Goal: Task Accomplishment & Management: Manage account settings

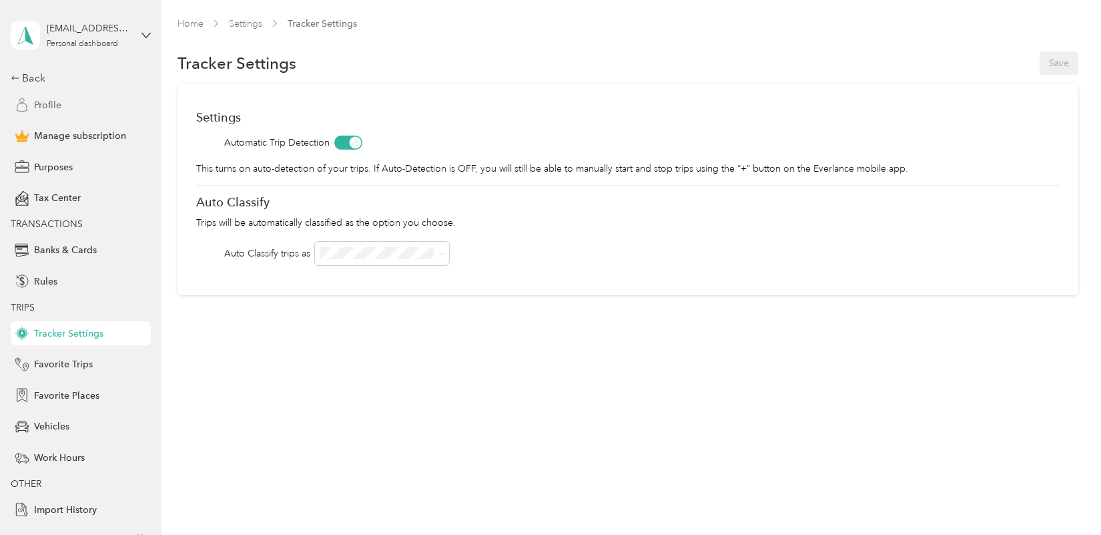
click at [47, 104] on span "Profile" at bounding box center [47, 105] width 27 height 14
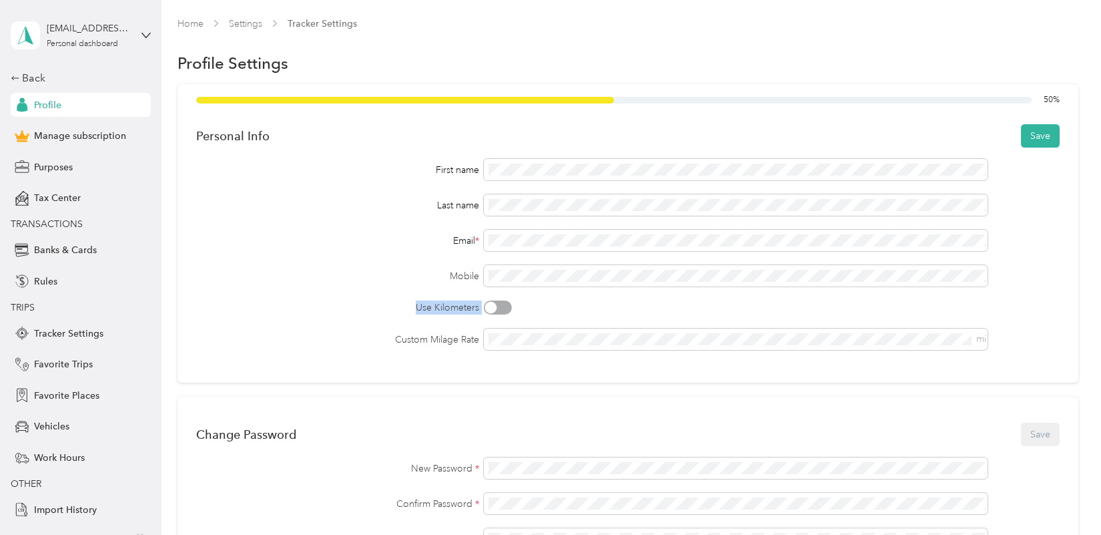
drag, startPoint x: 494, startPoint y: 310, endPoint x: 318, endPoint y: 293, distance: 177.0
click at [318, 293] on div "First name Last name Email * Mobile Use Kilometers Custom Milage Rate mi" at bounding box center [627, 254] width 863 height 191
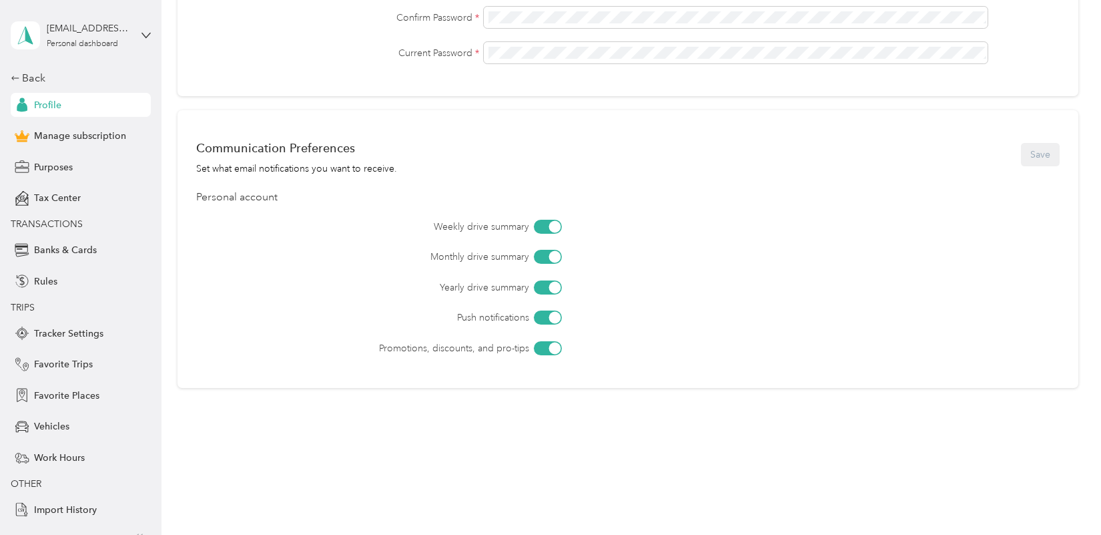
scroll to position [491, 0]
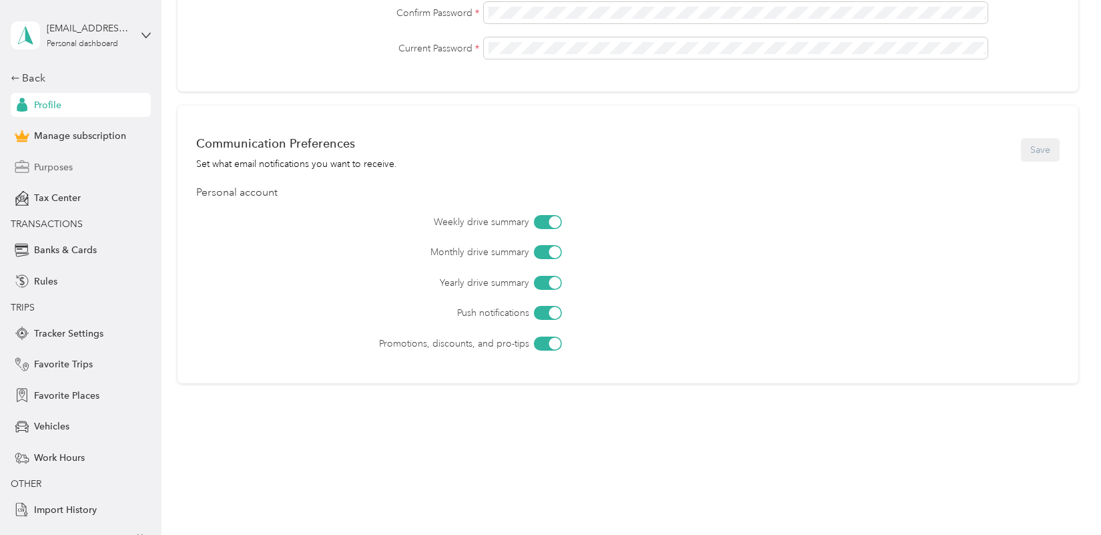
click at [47, 166] on span "Purposes" at bounding box center [53, 167] width 39 height 14
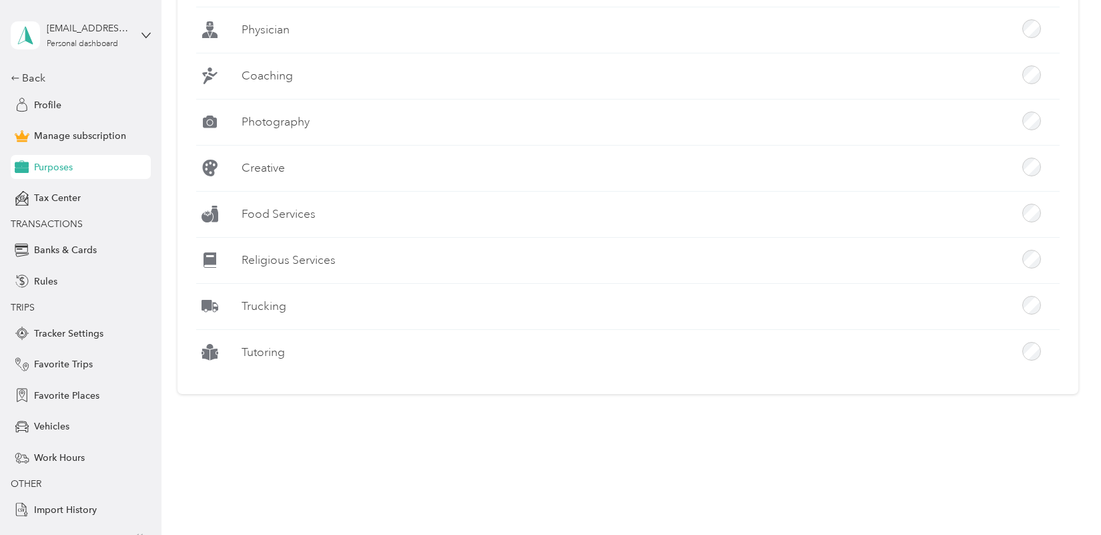
scroll to position [1206, 0]
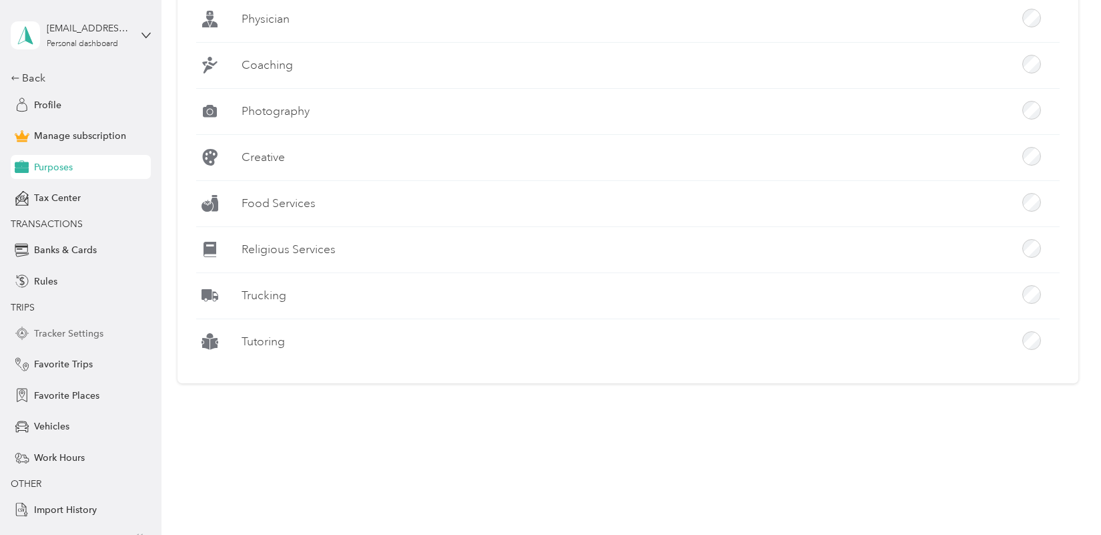
click at [62, 333] on span "Tracker Settings" at bounding box center [68, 333] width 69 height 14
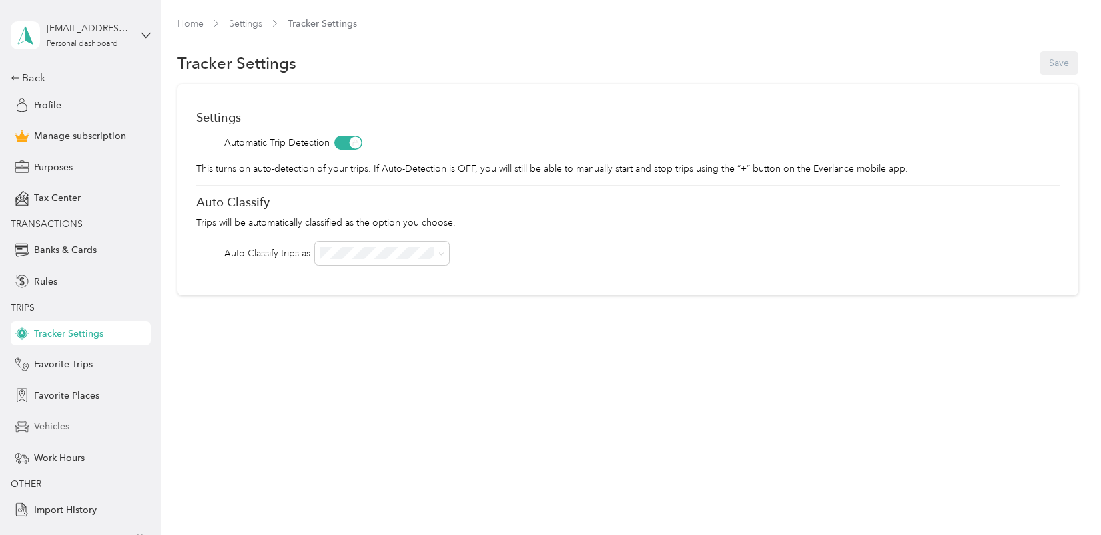
click at [63, 426] on span "Vehicles" at bounding box center [51, 426] width 35 height 14
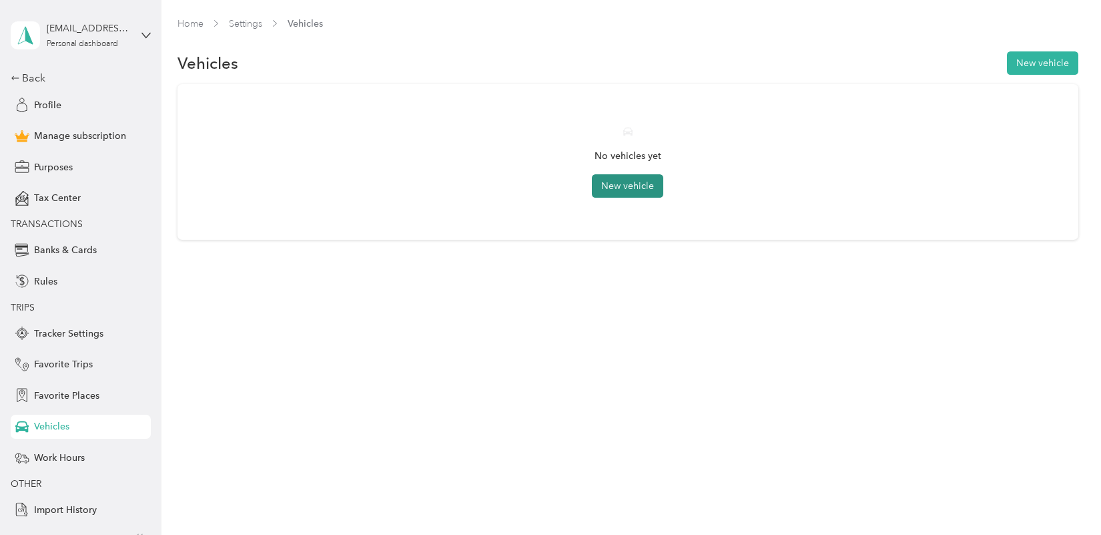
click at [632, 186] on button "New vehicle" at bounding box center [627, 185] width 71 height 23
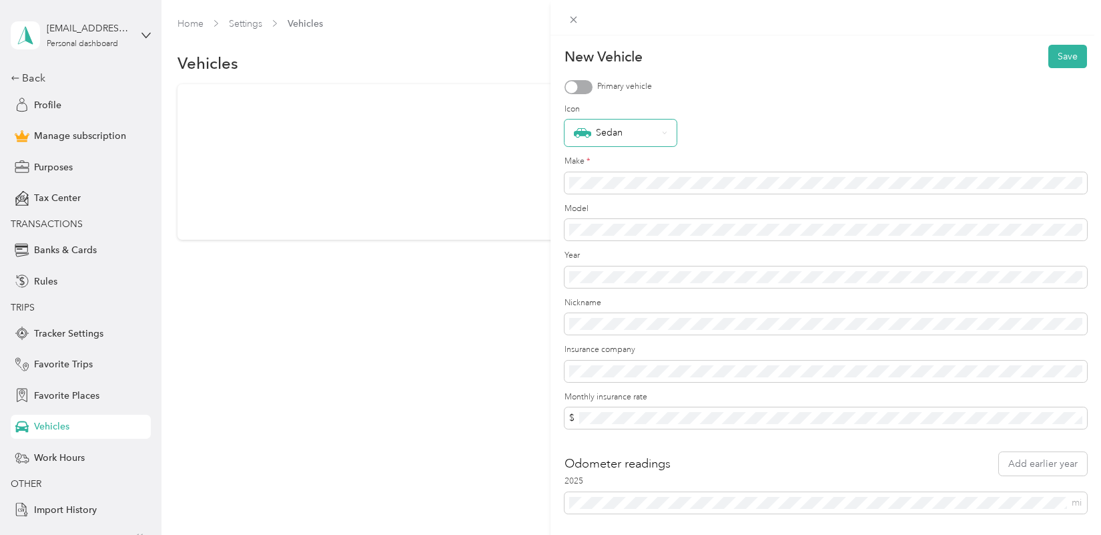
click at [580, 132] on img at bounding box center [582, 132] width 17 height 17
click at [723, 139] on div "Sedan" at bounding box center [826, 132] width 523 height 27
drag, startPoint x: 778, startPoint y: 160, endPoint x: 667, endPoint y: 139, distance: 112.2
click at [778, 160] on label "Make *" at bounding box center [826, 162] width 523 height 12
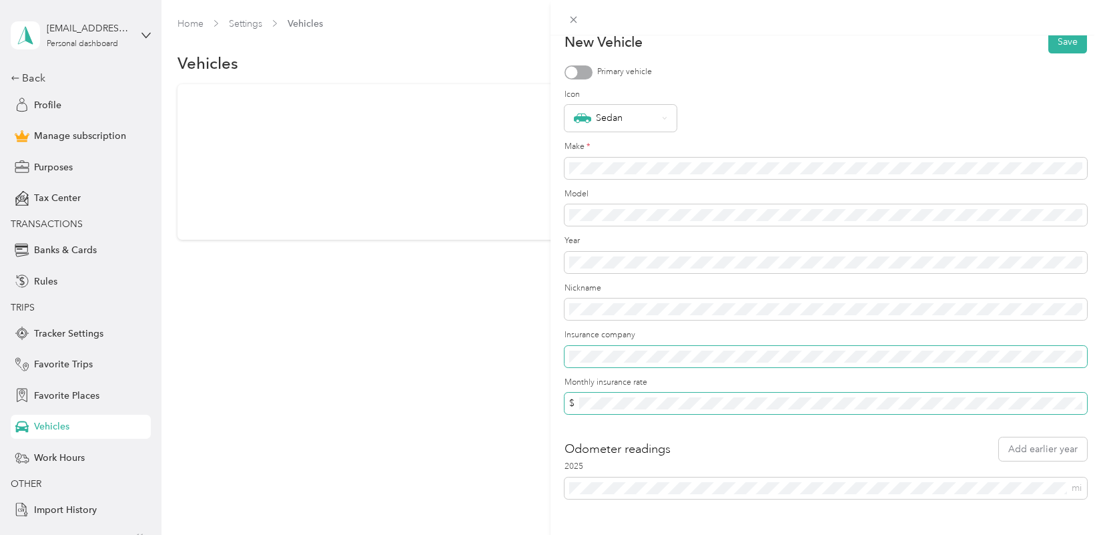
scroll to position [37, 0]
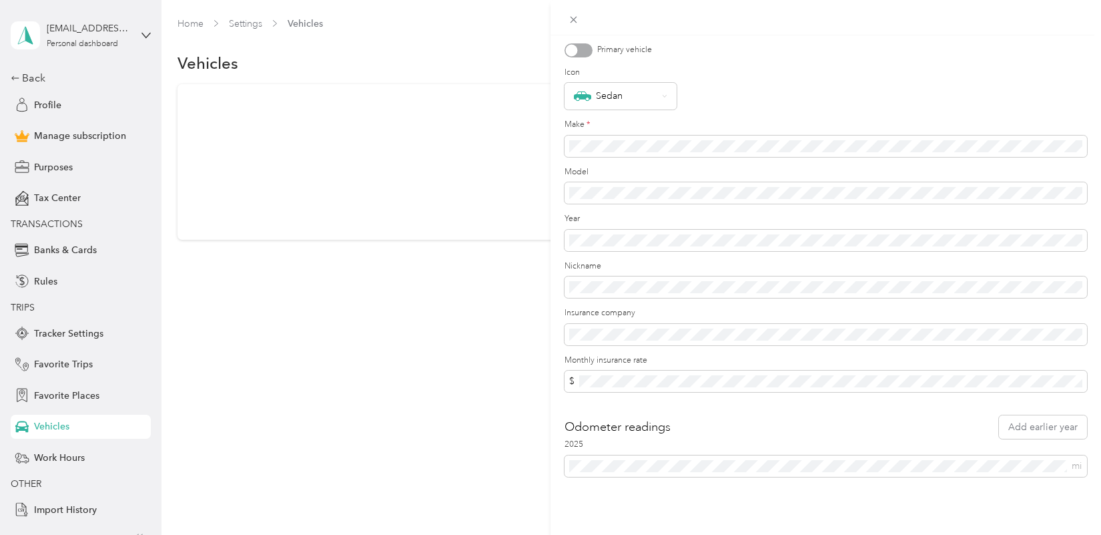
click at [66, 461] on div "New Vehicle Save Primary vehicle Icon Sedan Make * Model Year Nickname Insuranc…" at bounding box center [550, 267] width 1101 height 535
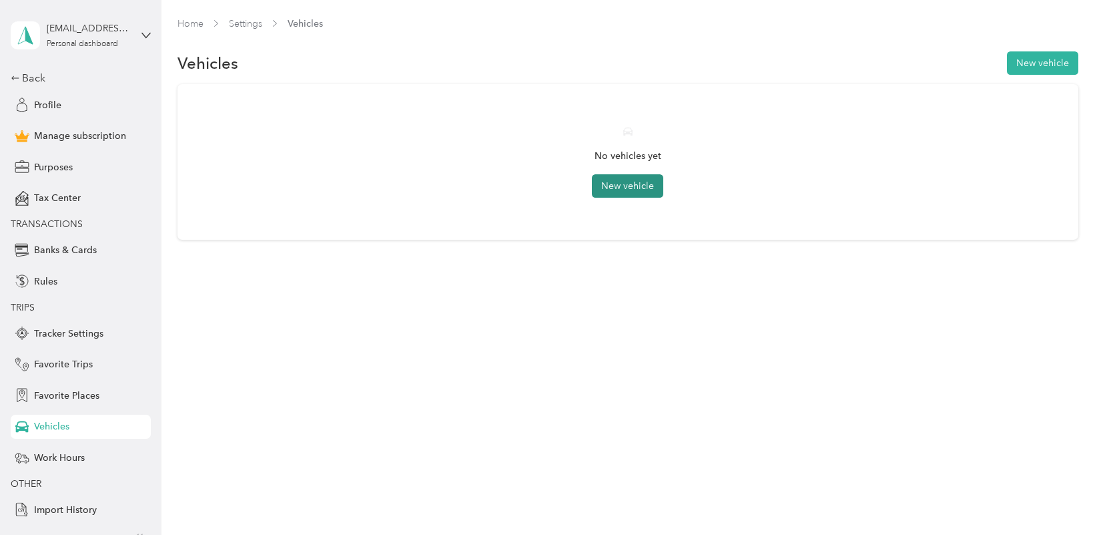
click at [626, 185] on button "New vehicle" at bounding box center [627, 185] width 71 height 23
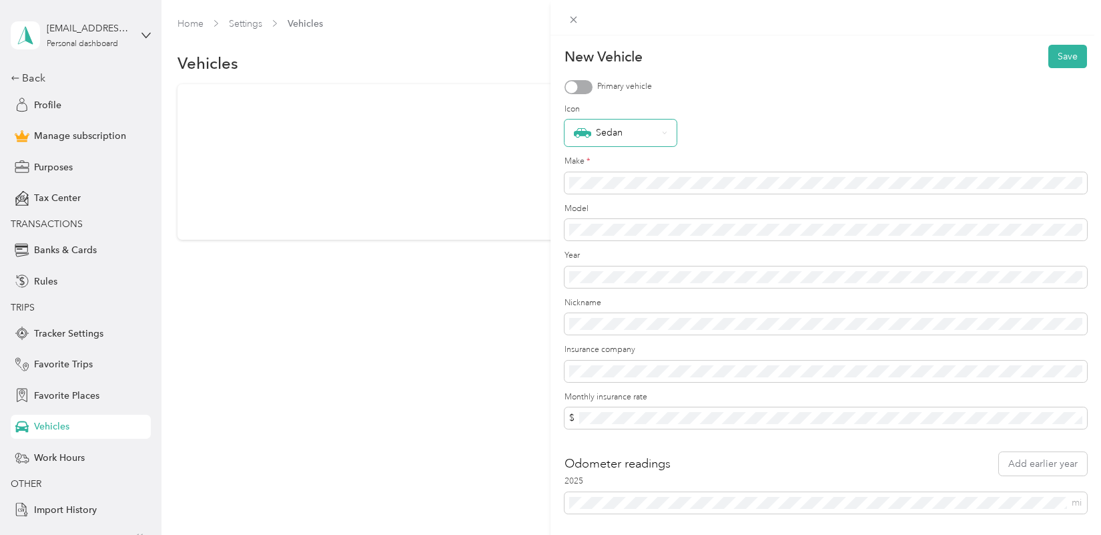
click at [613, 133] on div "Sedan" at bounding box center [615, 132] width 83 height 17
click at [711, 131] on div "Sedan" at bounding box center [826, 132] width 523 height 27
click at [584, 138] on img at bounding box center [582, 132] width 17 height 17
click at [610, 136] on div "Sedan" at bounding box center [615, 132] width 83 height 17
click at [737, 138] on div "Sedan" at bounding box center [826, 132] width 523 height 27
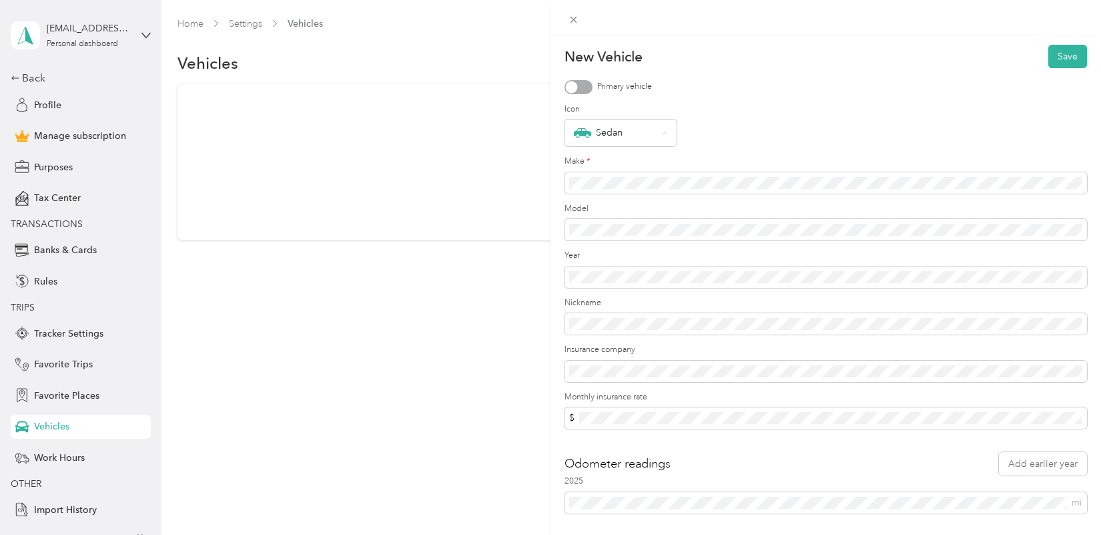
drag, startPoint x: 268, startPoint y: 378, endPoint x: 284, endPoint y: 374, distance: 17.3
click at [268, 378] on div "New Vehicle Save Primary vehicle Icon Sedan Make * Model Year Nickname Insuranc…" at bounding box center [550, 267] width 1101 height 535
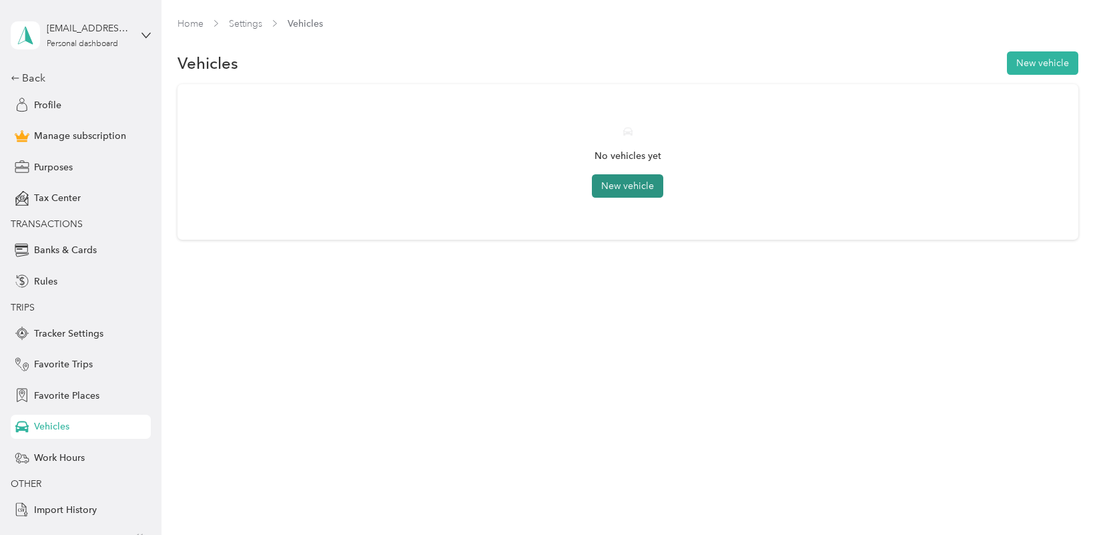
click at [642, 188] on button "New vehicle" at bounding box center [627, 185] width 71 height 23
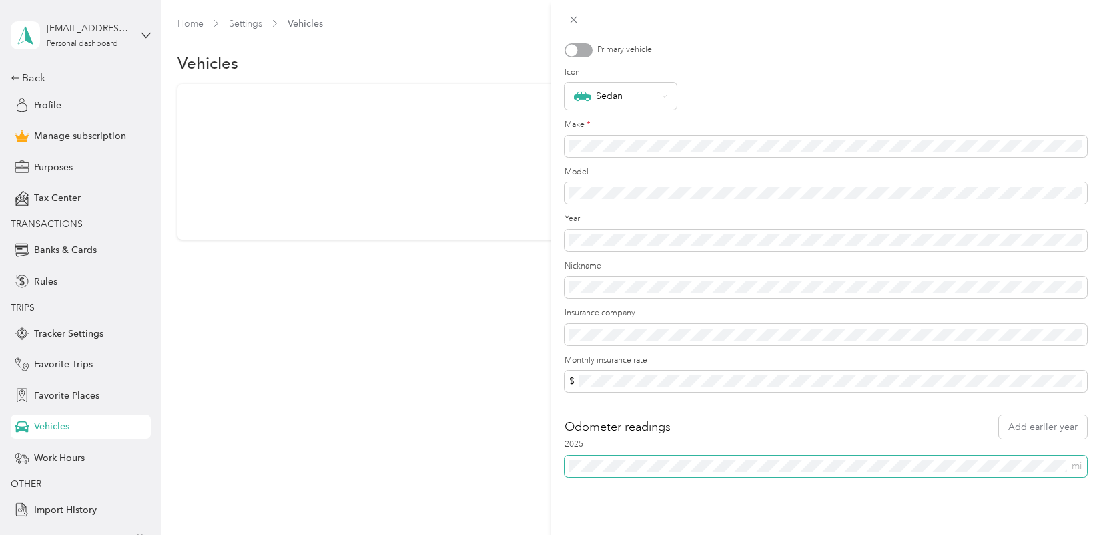
scroll to position [0, 0]
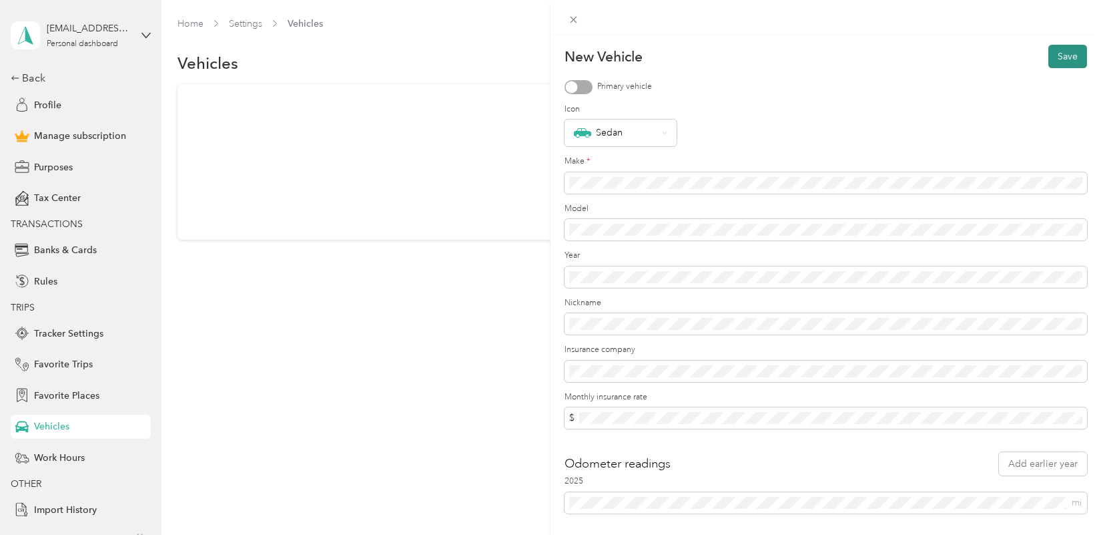
click at [1068, 57] on button "Save" at bounding box center [1067, 56] width 39 height 23
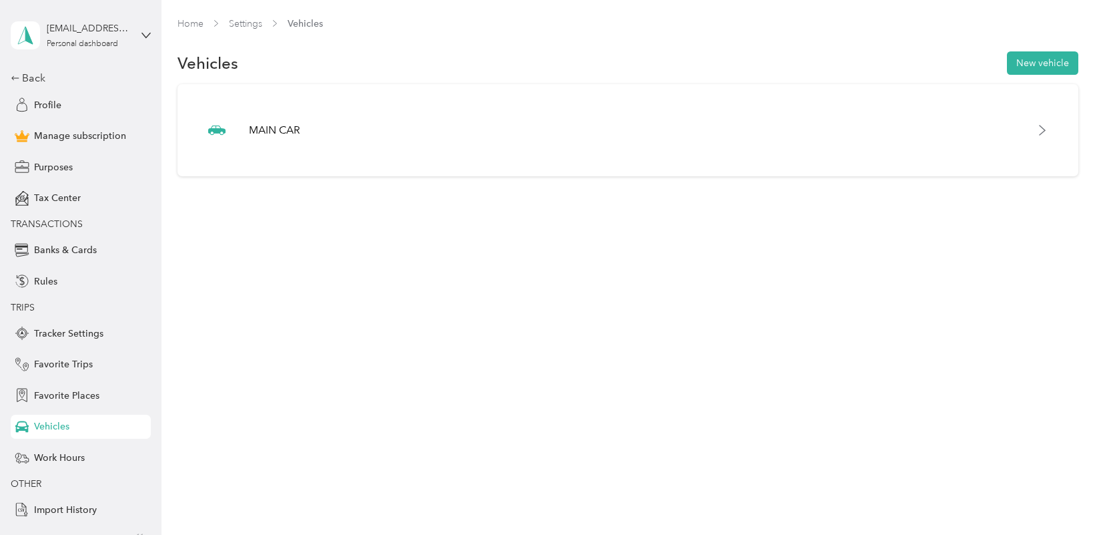
scroll to position [19, 0]
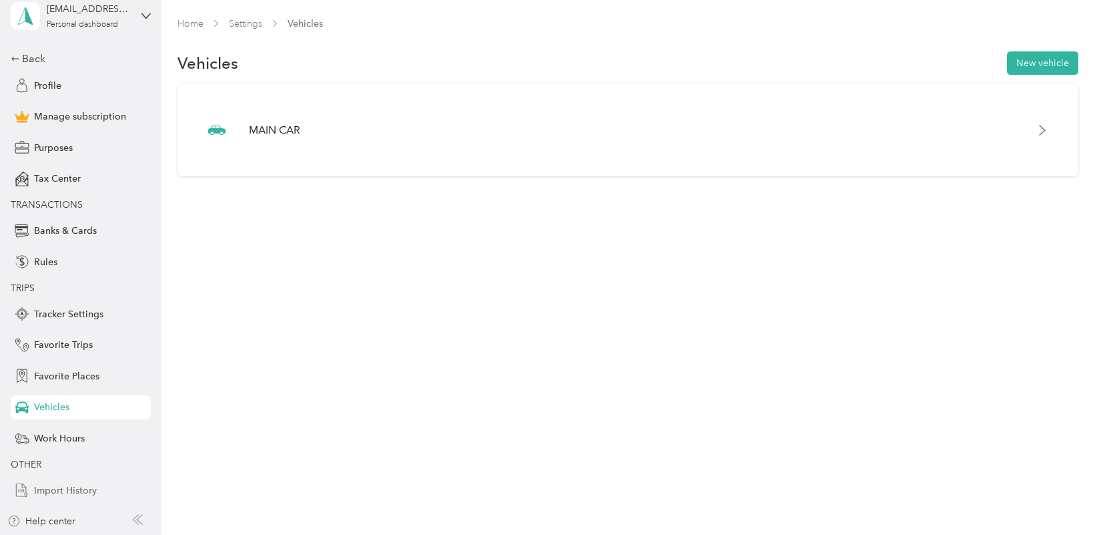
click at [74, 493] on span "Import History" at bounding box center [65, 490] width 63 height 14
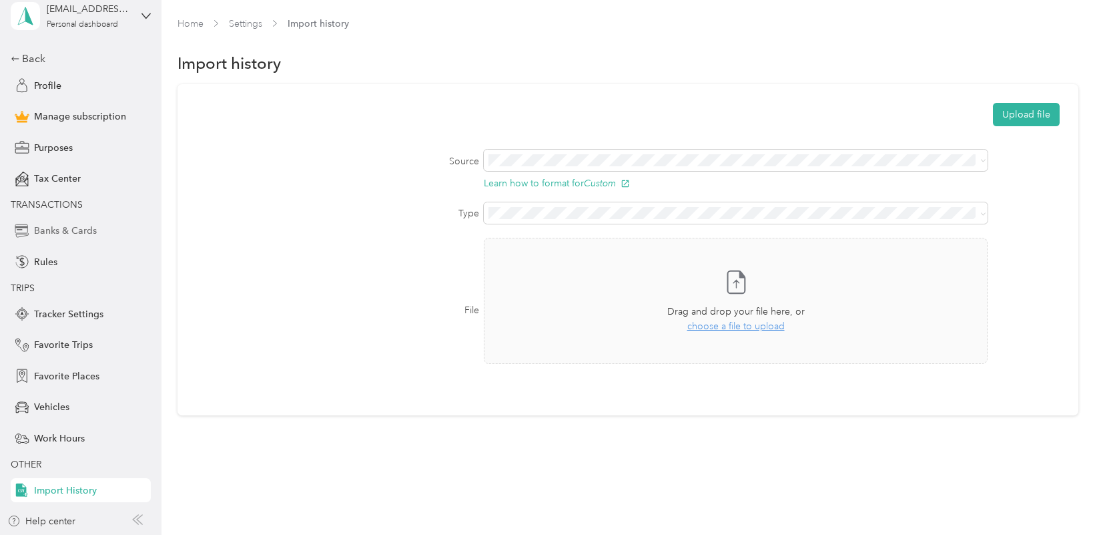
click at [45, 234] on span "Banks & Cards" at bounding box center [65, 231] width 63 height 14
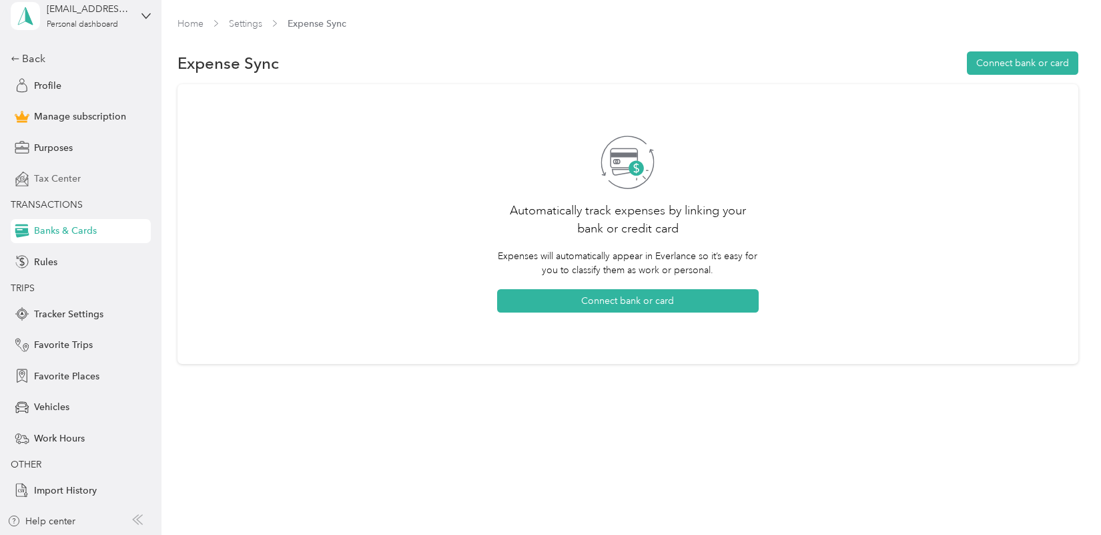
click at [67, 180] on span "Tax Center" at bounding box center [57, 179] width 47 height 14
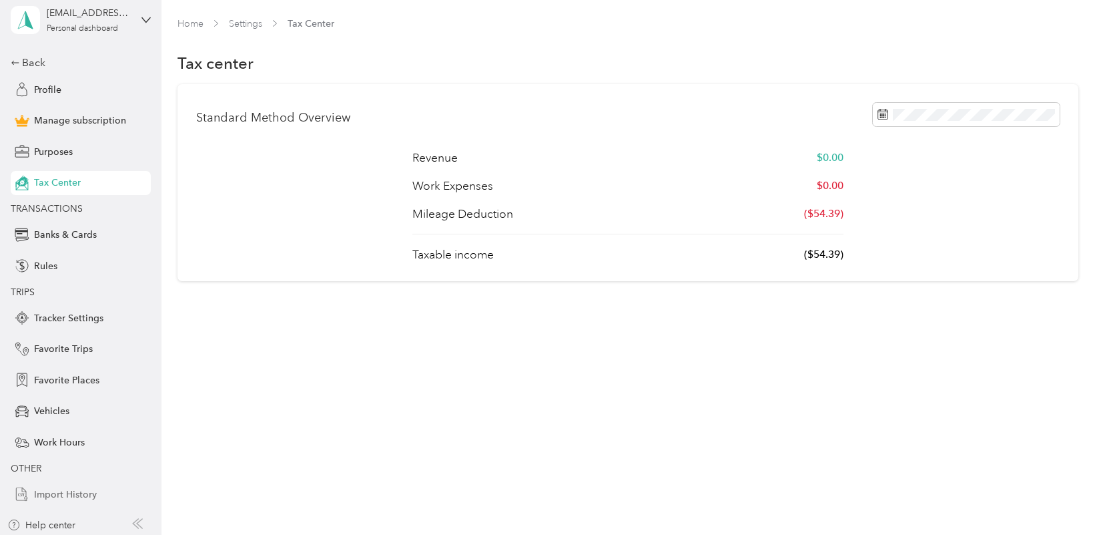
click at [83, 491] on span "Import History" at bounding box center [65, 494] width 63 height 14
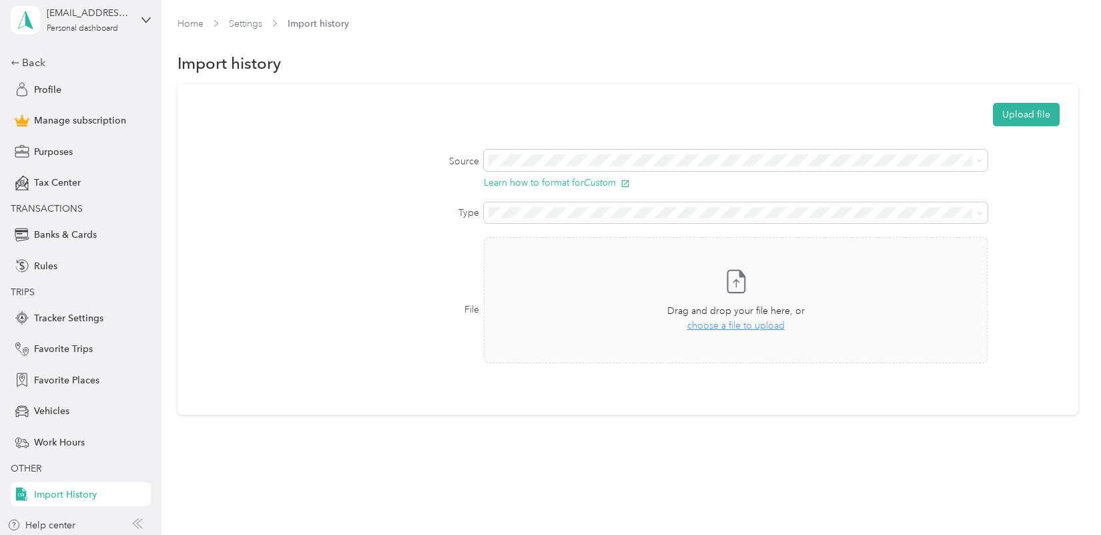
scroll to position [15, 0]
click at [49, 91] on span "Profile" at bounding box center [47, 91] width 27 height 14
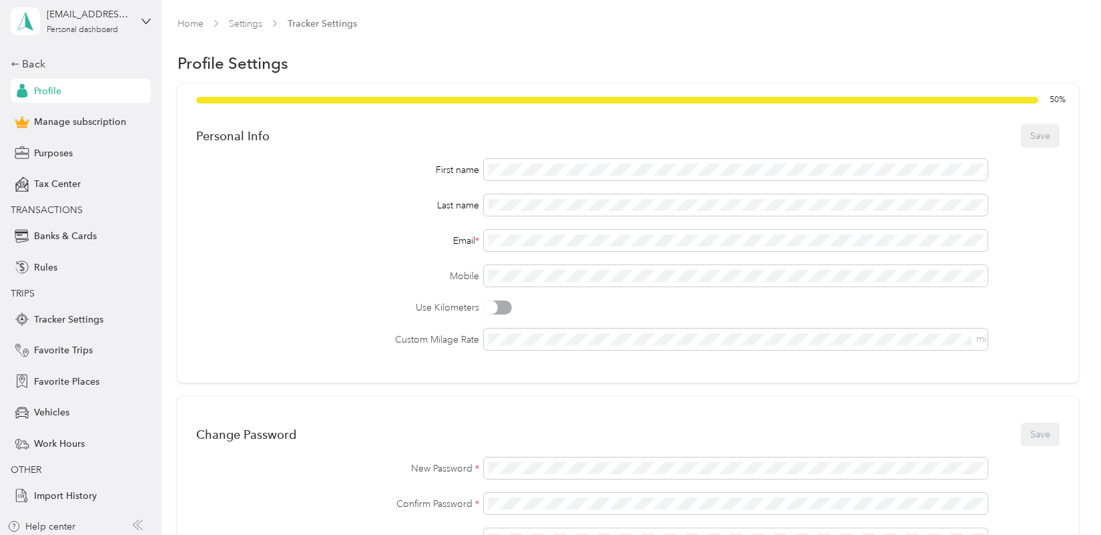
scroll to position [19, 0]
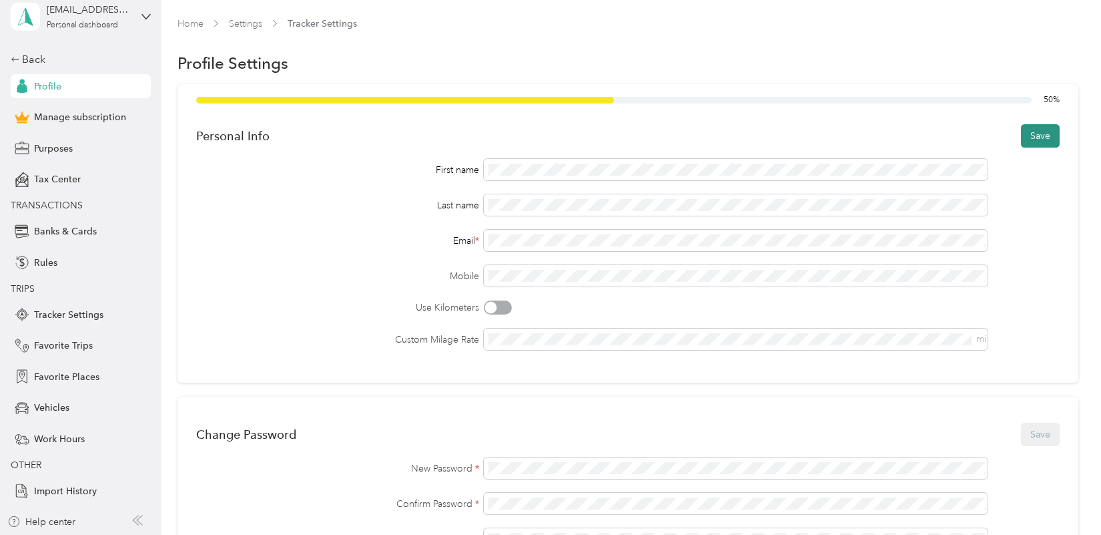
click at [1040, 136] on button "Save" at bounding box center [1040, 135] width 39 height 23
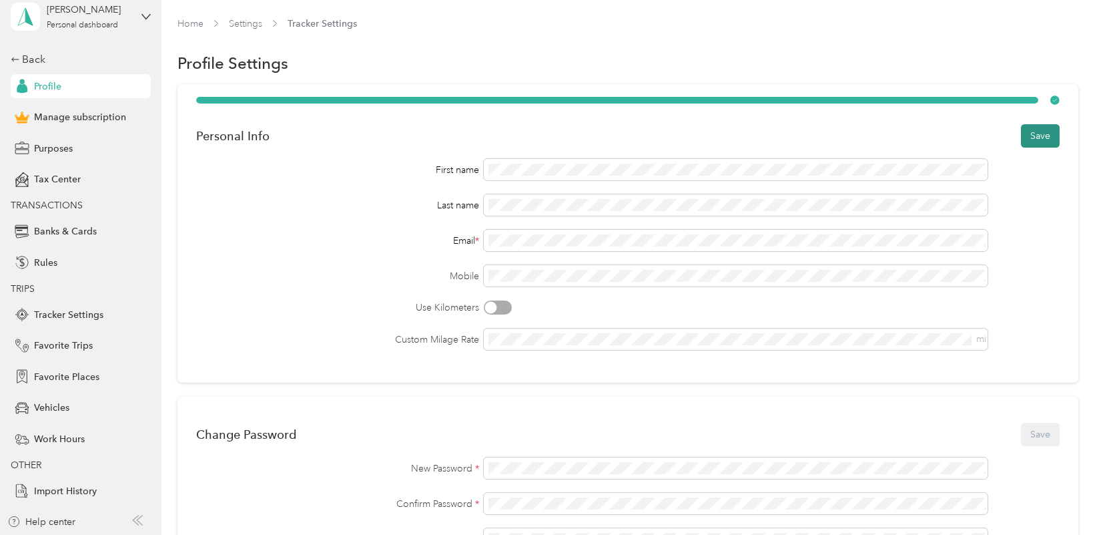
click at [1051, 140] on button "Save" at bounding box center [1040, 135] width 39 height 23
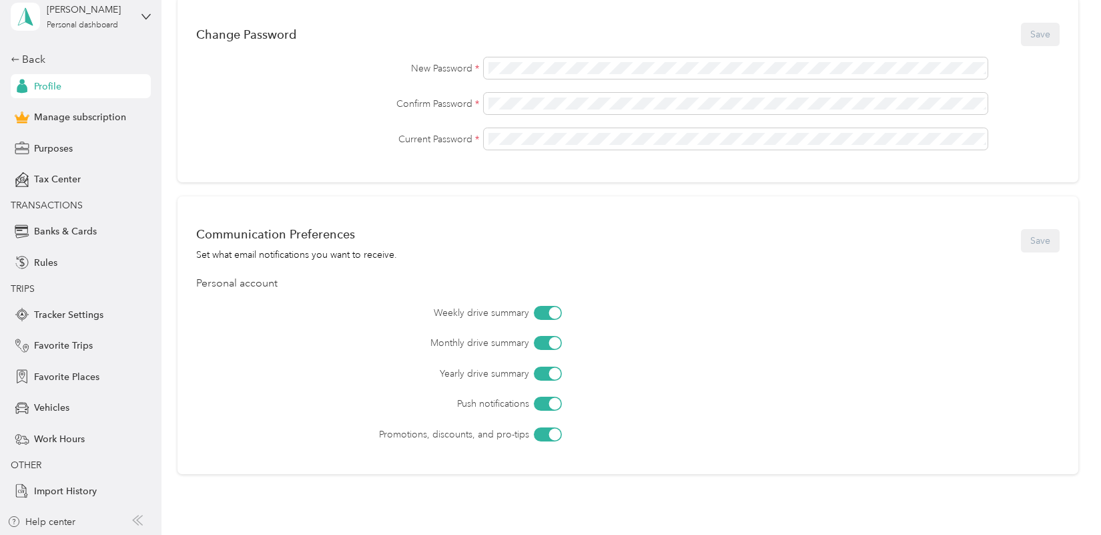
scroll to position [491, 0]
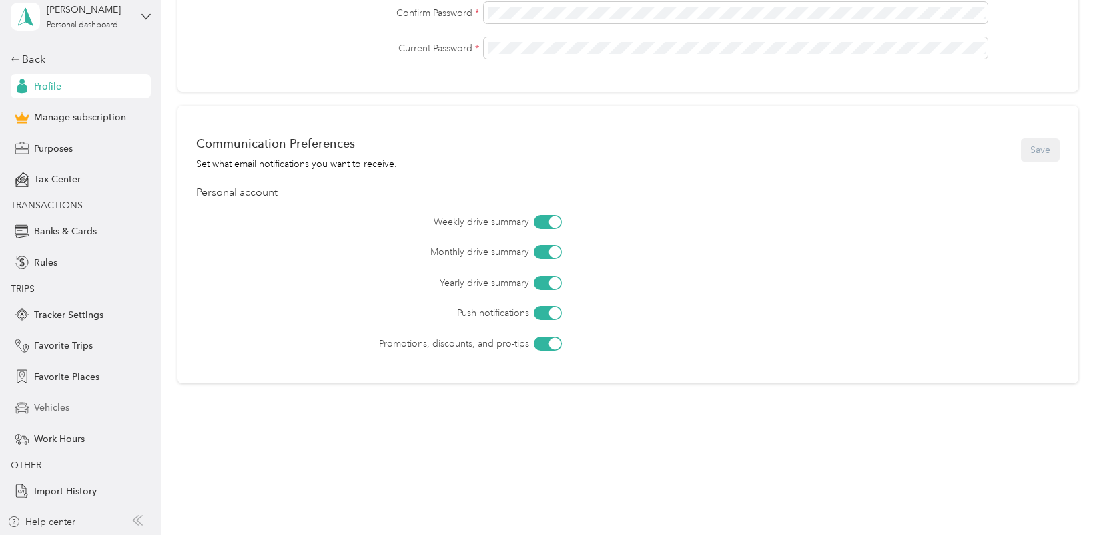
click at [52, 410] on span "Vehicles" at bounding box center [51, 407] width 35 height 14
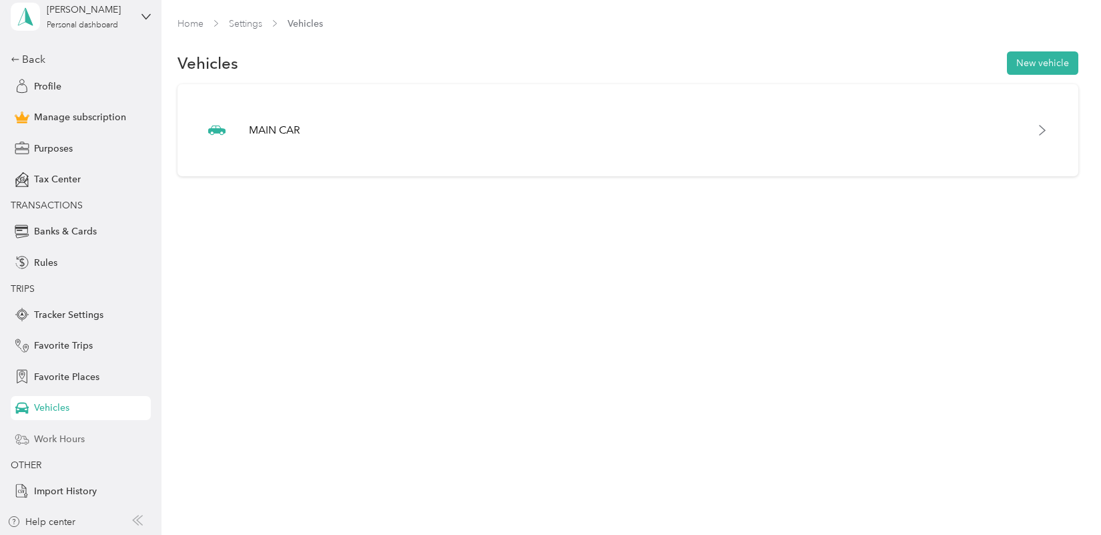
click at [63, 442] on span "Work Hours" at bounding box center [59, 439] width 51 height 14
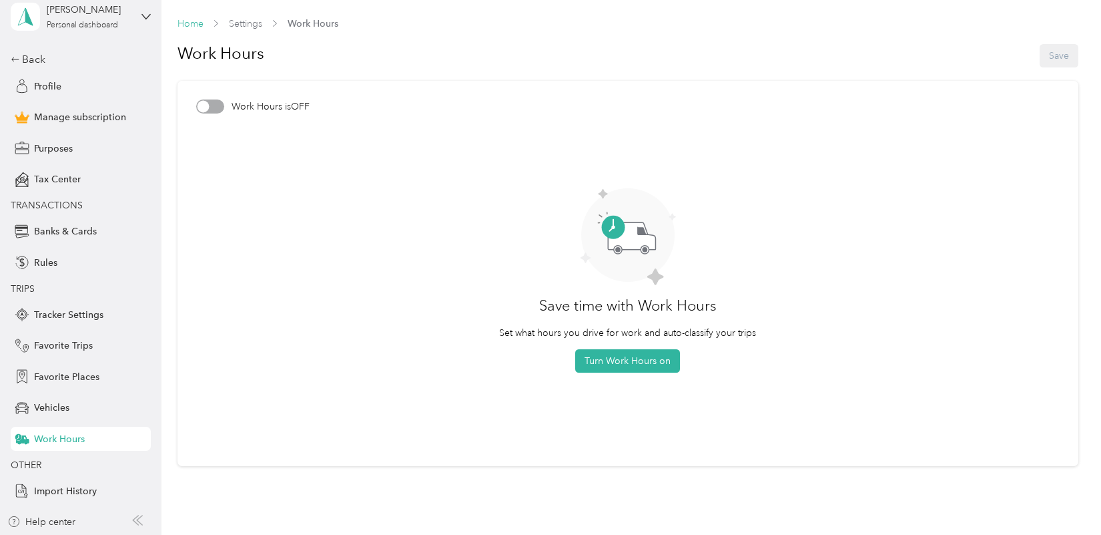
click at [189, 23] on link "Home" at bounding box center [191, 23] width 26 height 11
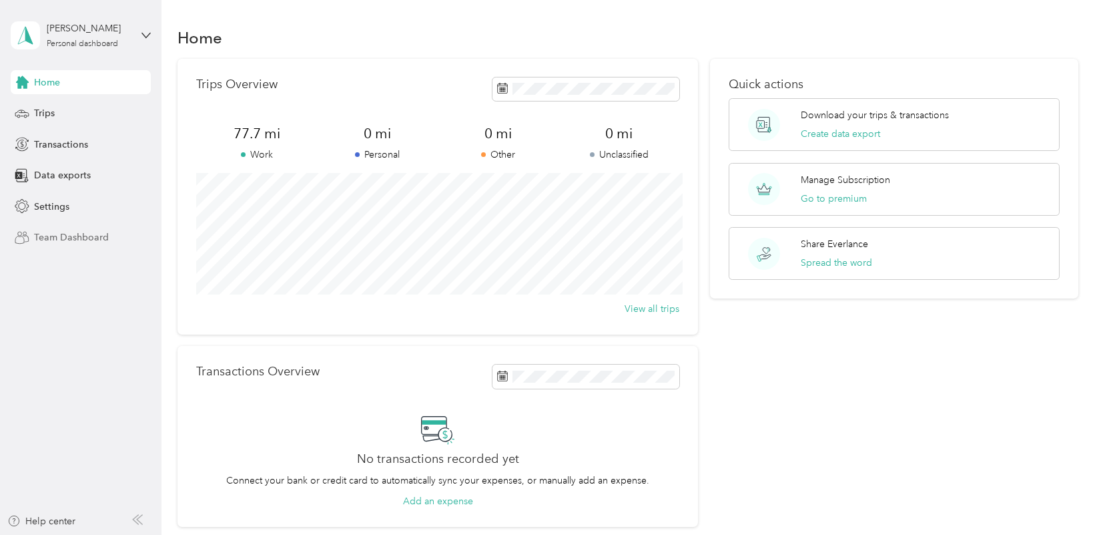
click at [77, 239] on span "Team Dashboard" at bounding box center [71, 237] width 75 height 14
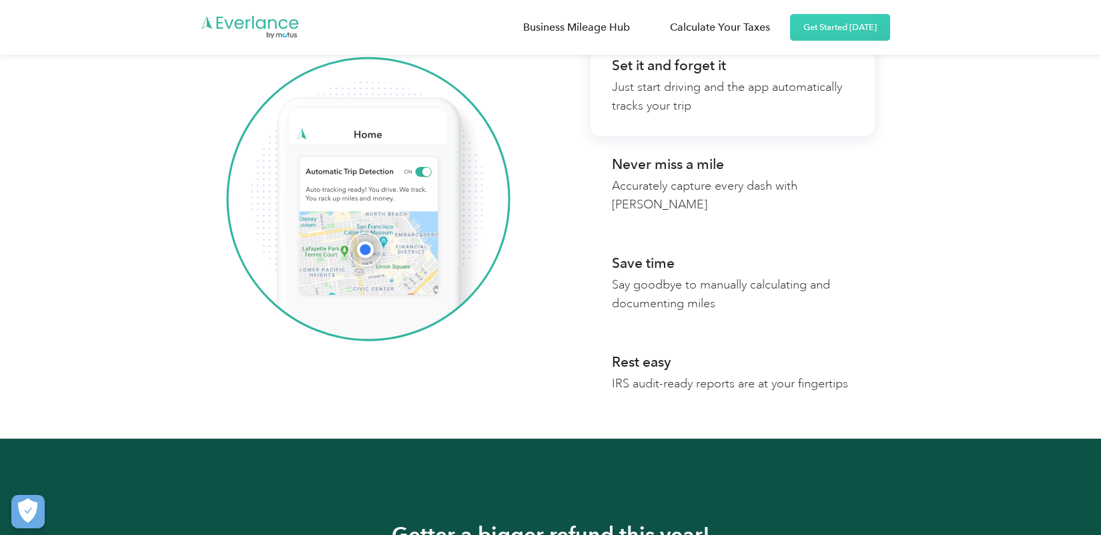
scroll to position [1160, 0]
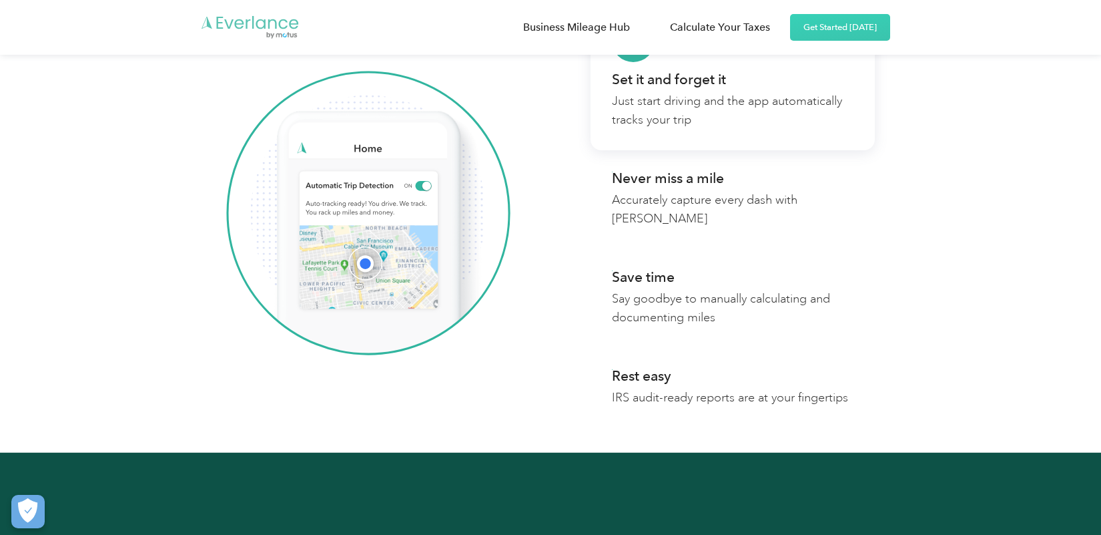
click at [242, 24] on img "home" at bounding box center [250, 27] width 100 height 25
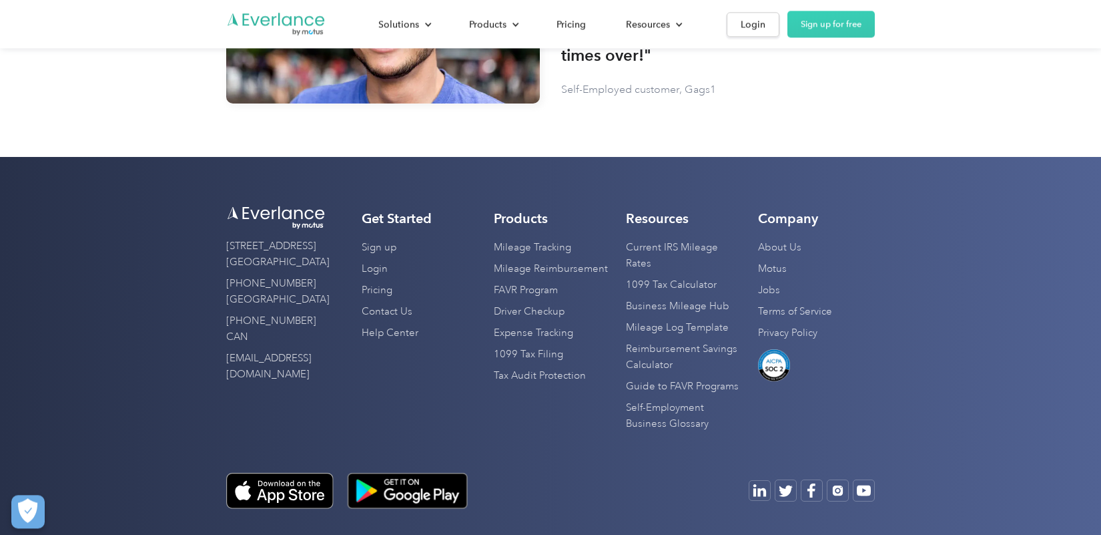
scroll to position [3976, 0]
click at [780, 236] on link "About Us" at bounding box center [779, 246] width 43 height 21
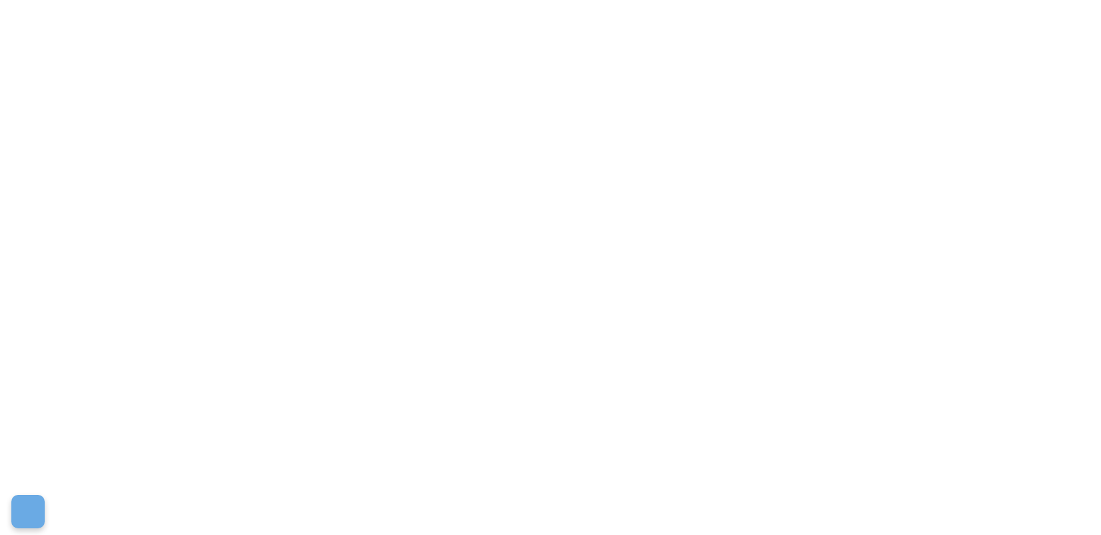
scroll to position [3976, 0]
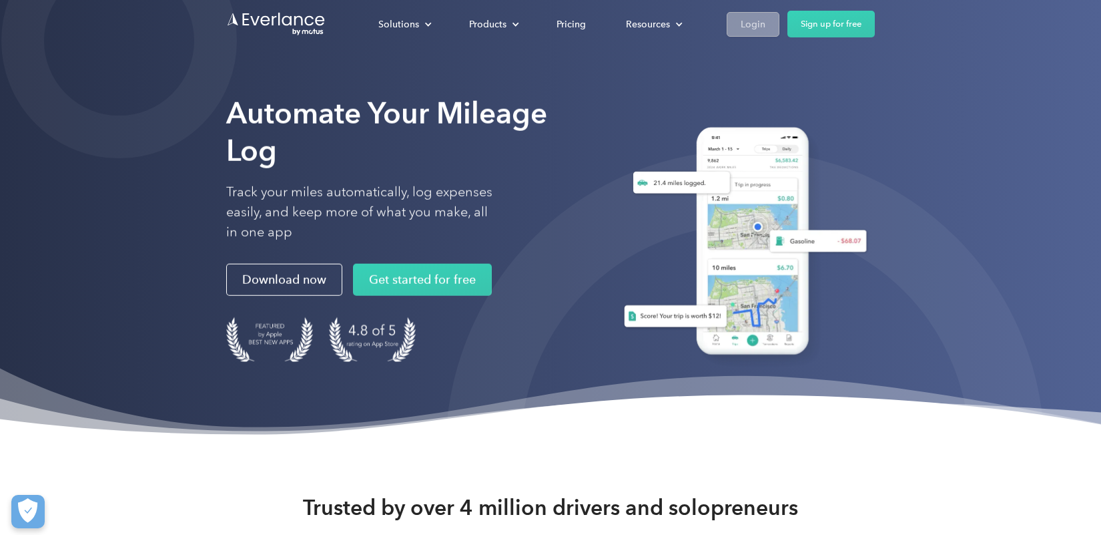
click at [759, 28] on div "Login" at bounding box center [753, 24] width 25 height 17
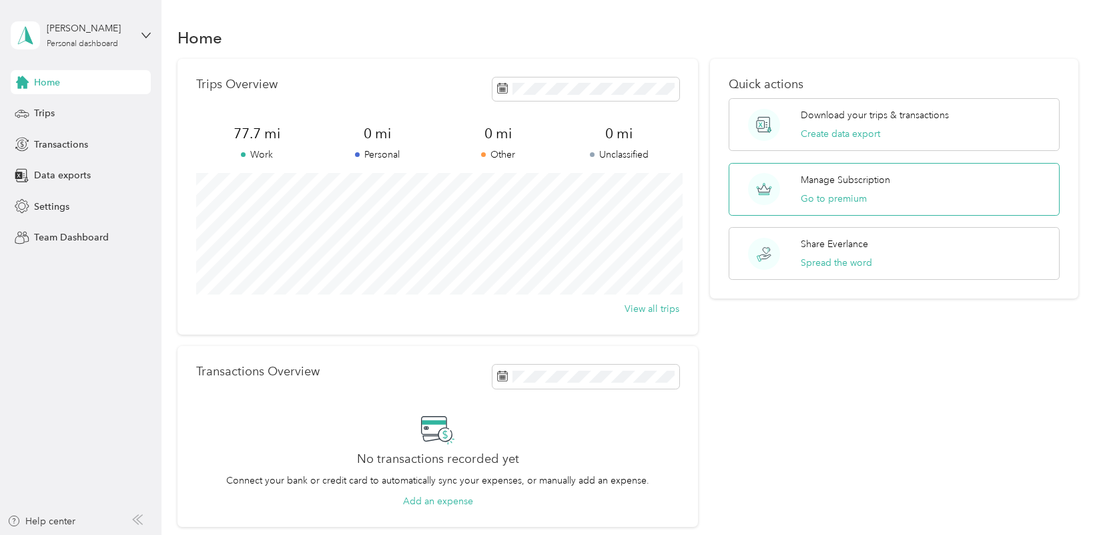
click at [963, 180] on div "Manage Subscription Go to premium" at bounding box center [894, 189] width 331 height 53
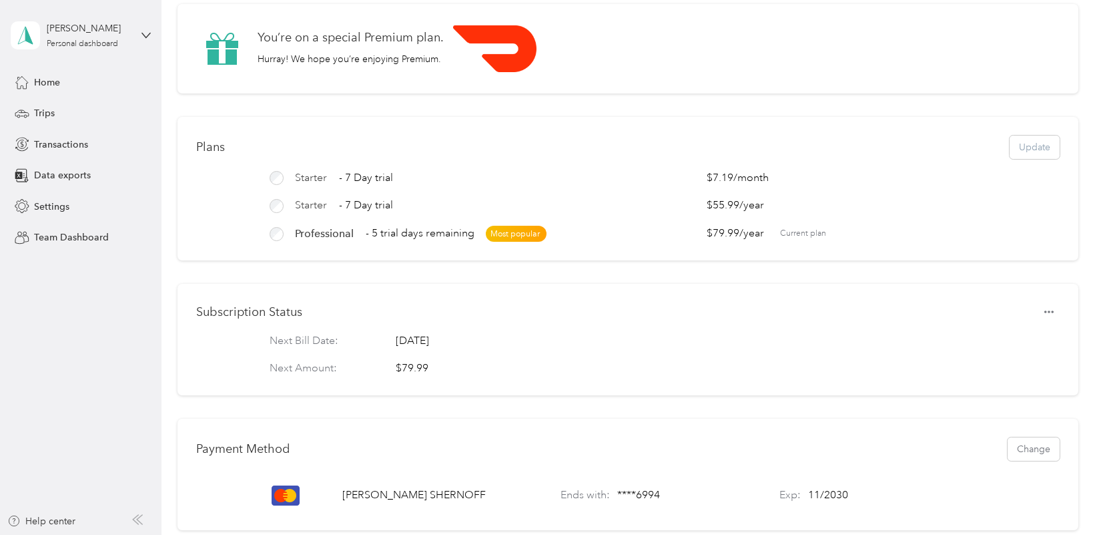
scroll to position [65, 0]
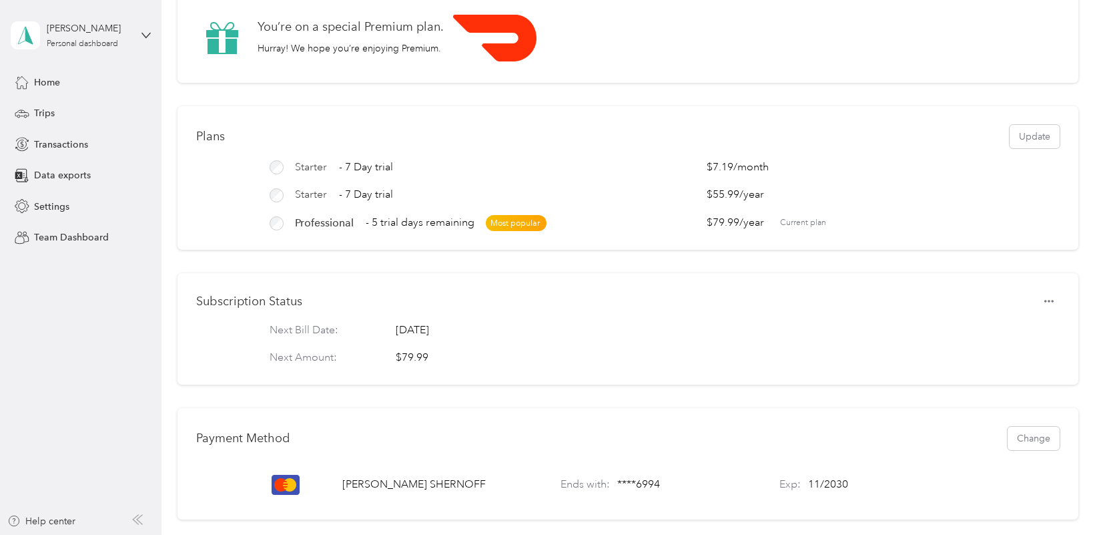
click at [745, 198] on span "$55.99 / year" at bounding box center [743, 195] width 73 height 16
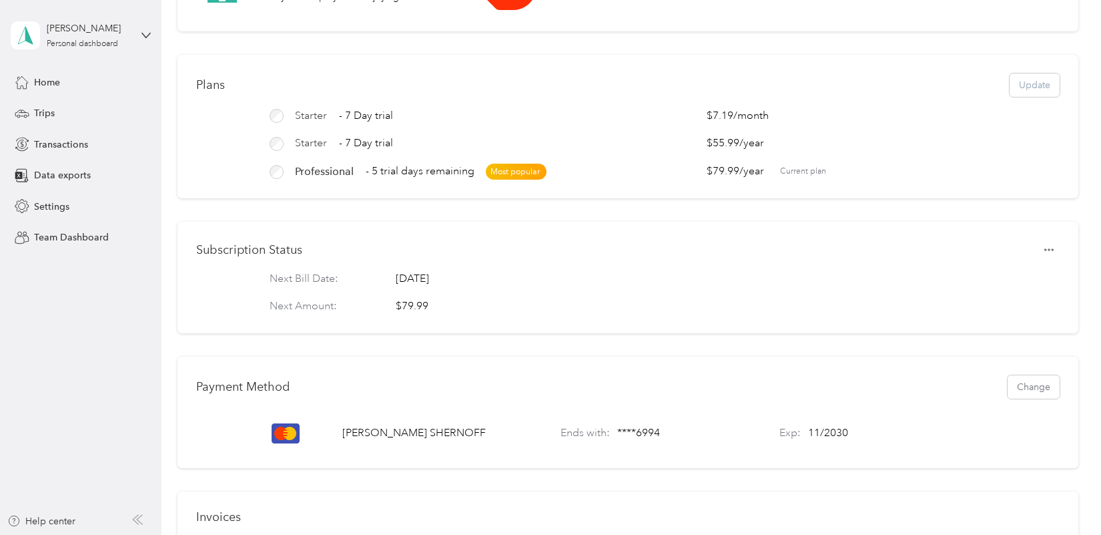
scroll to position [0, 0]
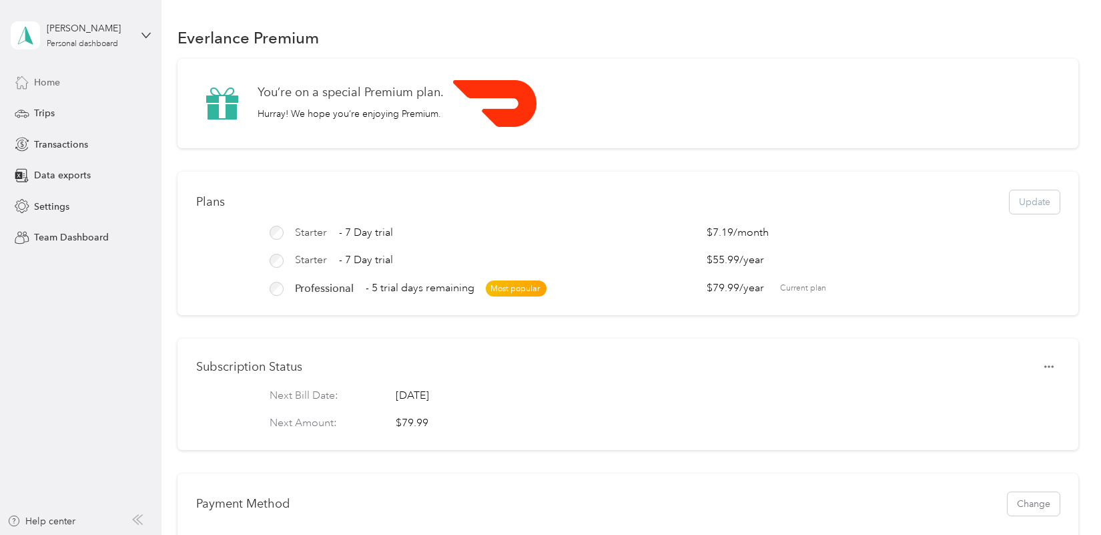
click at [41, 83] on span "Home" at bounding box center [47, 82] width 26 height 14
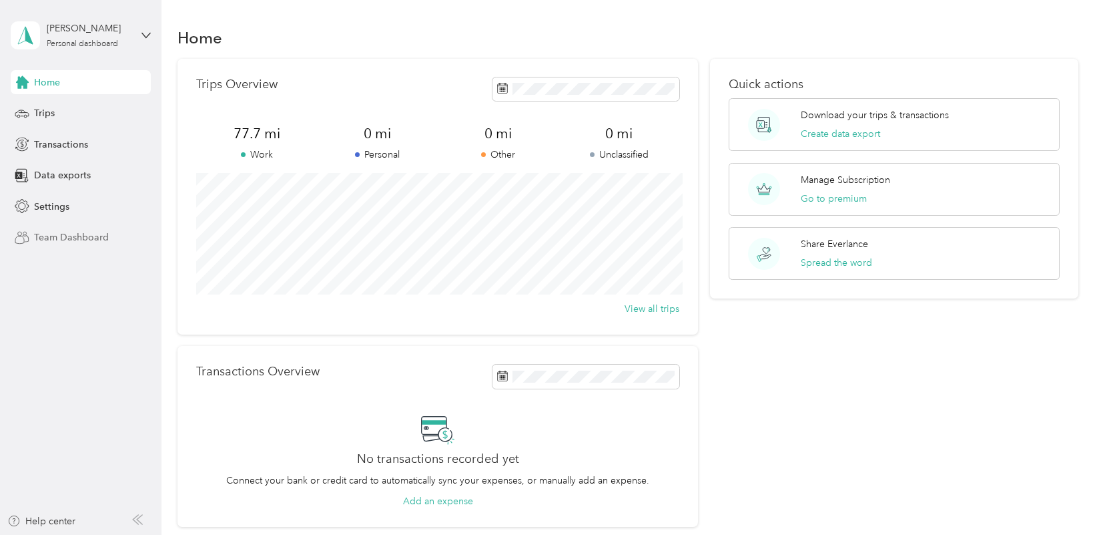
click at [58, 238] on span "Team Dashboard" at bounding box center [71, 237] width 75 height 14
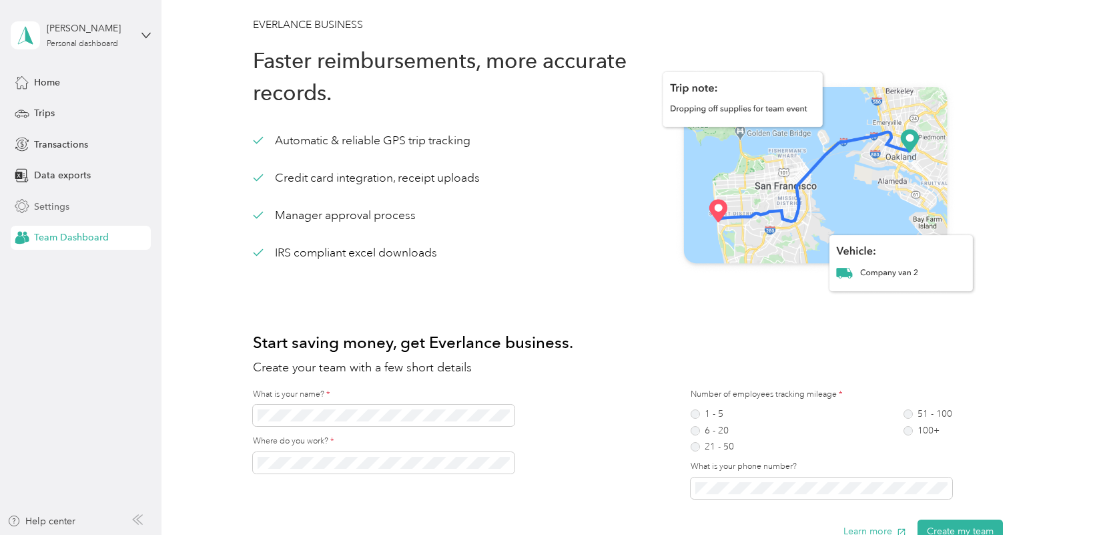
click at [57, 203] on span "Settings" at bounding box center [51, 207] width 35 height 14
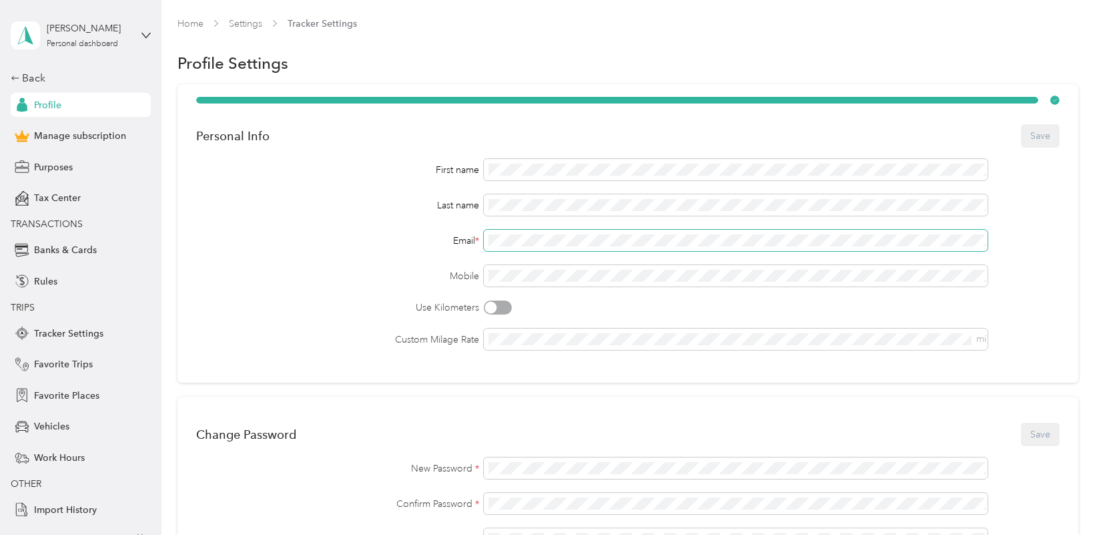
click at [432, 238] on div "Email *" at bounding box center [337, 241] width 283 height 14
